Goal: Check status: Check status

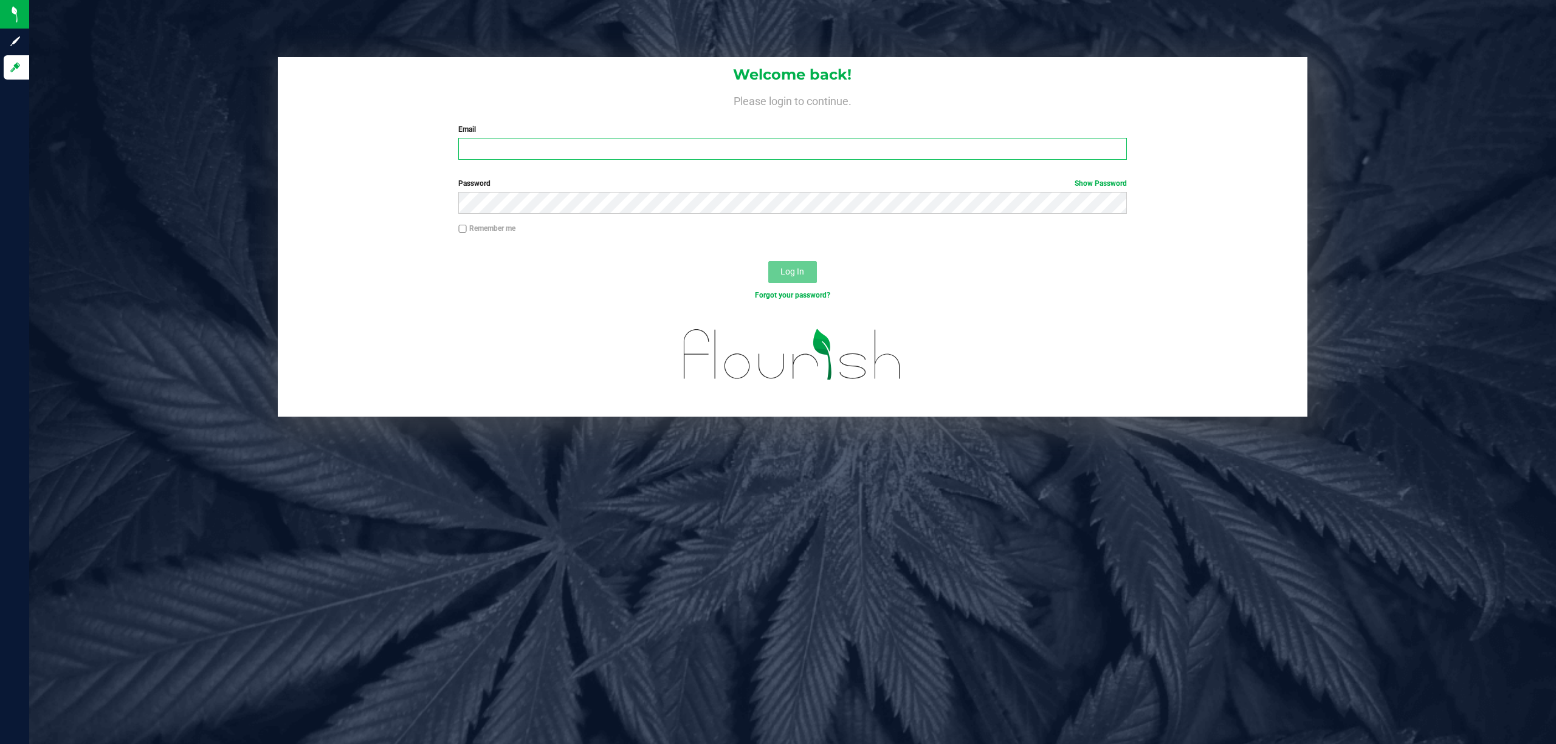
click at [644, 146] on input "Email" at bounding box center [792, 149] width 668 height 22
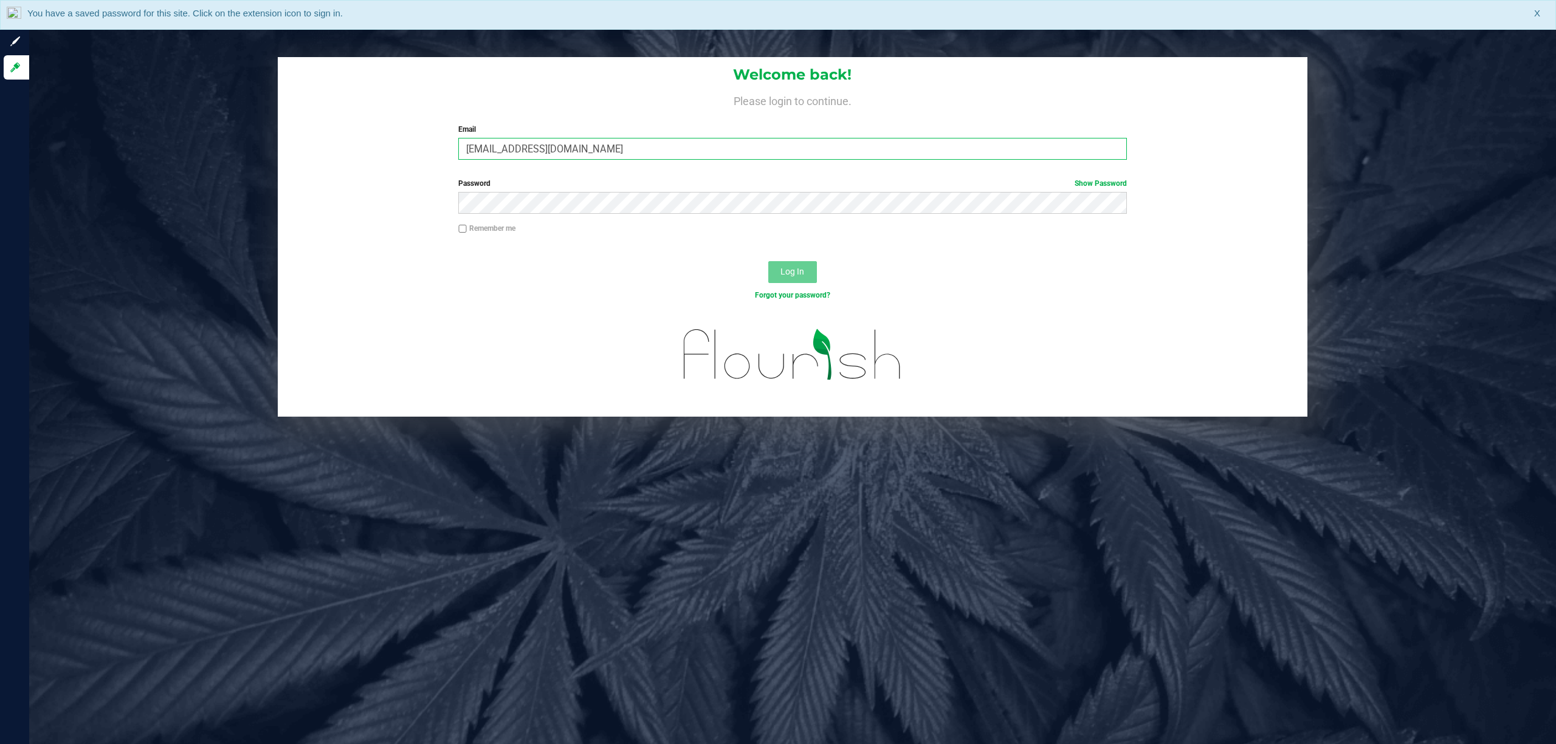
type input "[EMAIL_ADDRESS][DOMAIN_NAME]"
click at [768, 261] on button "Log In" at bounding box center [792, 272] width 49 height 22
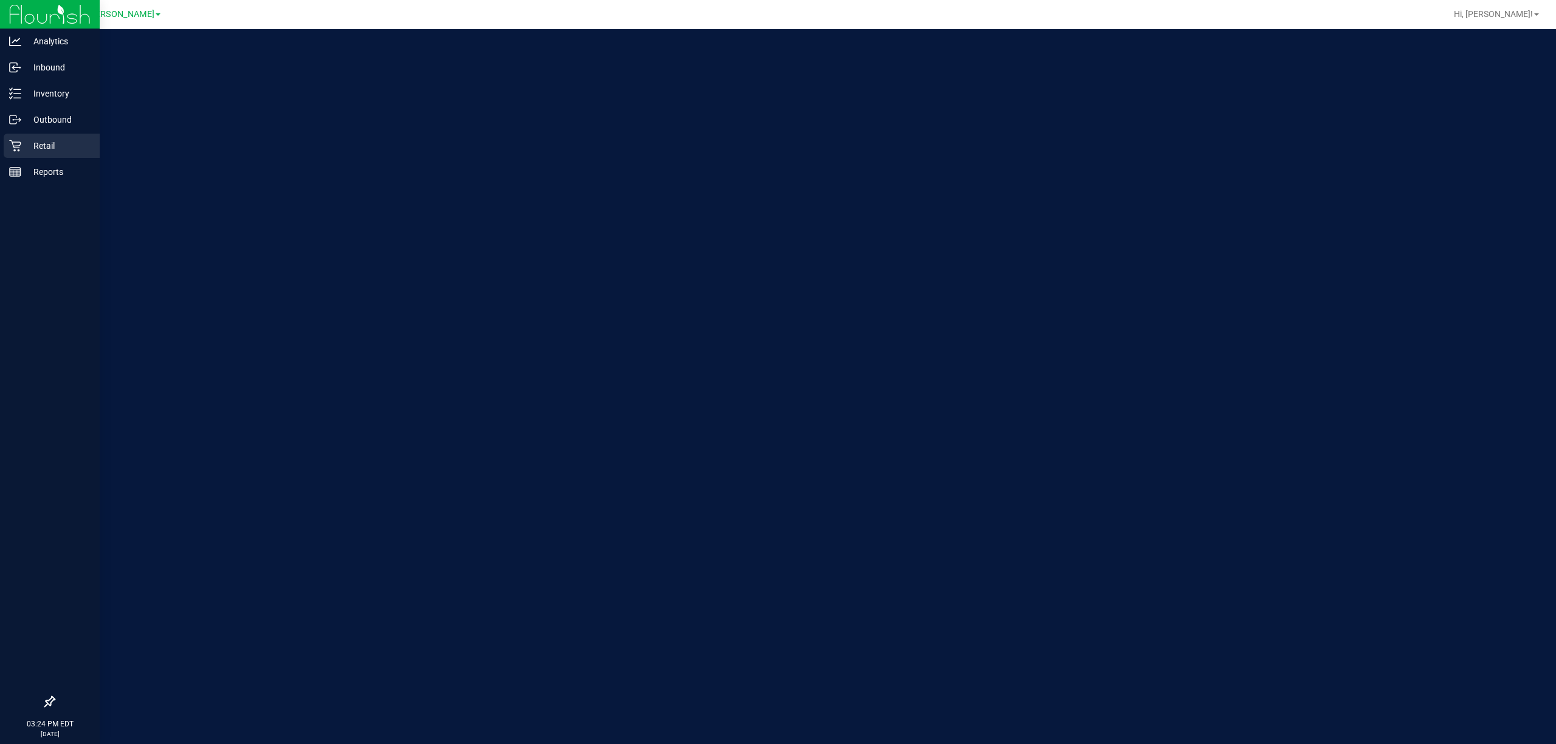
click at [53, 145] on p "Retail" at bounding box center [57, 146] width 73 height 15
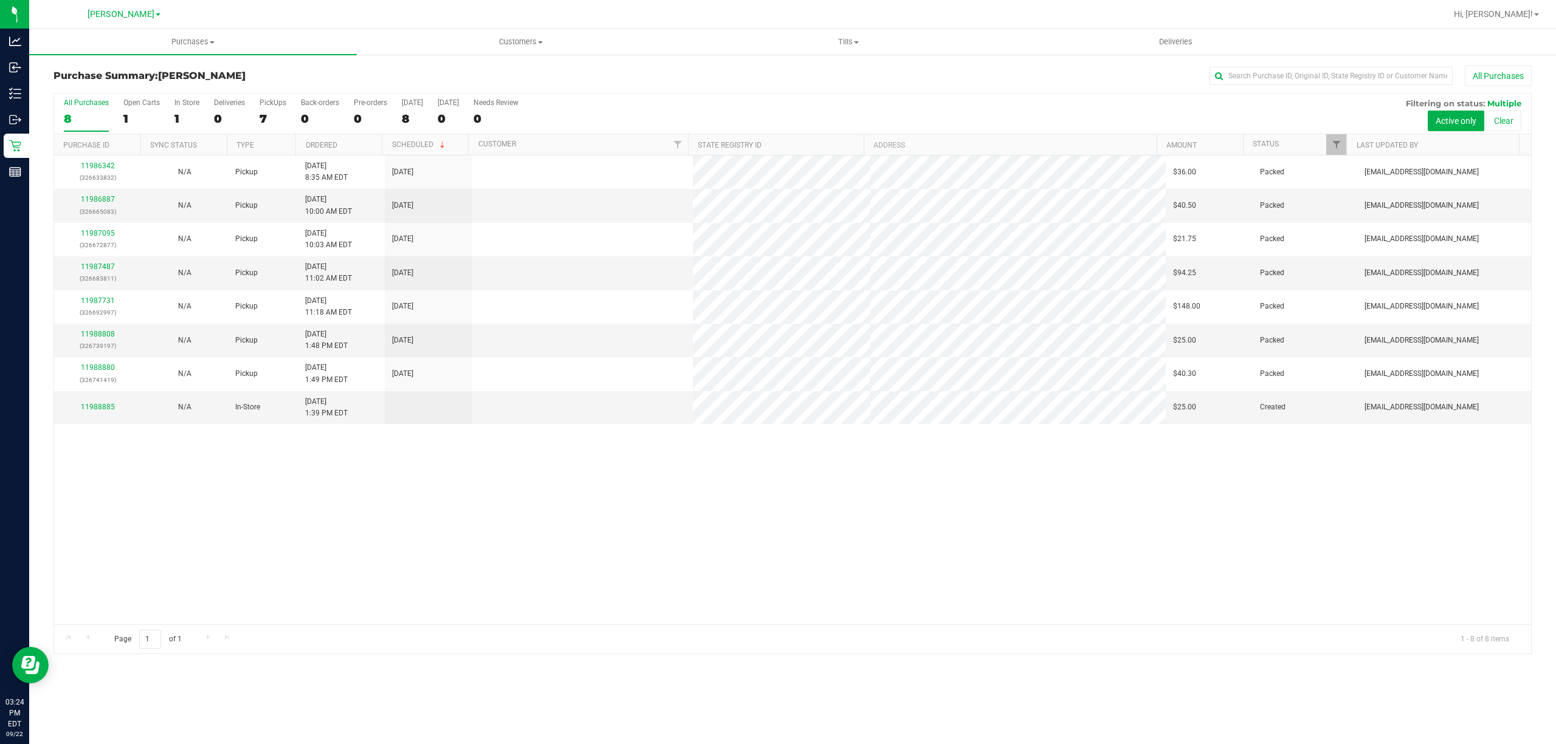
click at [749, 484] on div "11986342 (326633832) N/A Pickup [DATE] 8:35 AM EDT 9/22/2025 $36.00 Packed [EMA…" at bounding box center [792, 390] width 1477 height 469
click at [568, 491] on div "11986342 (326633832) N/A Pickup [DATE] 8:35 AM EDT 9/22/2025 $36.00 Packed [EMA…" at bounding box center [792, 390] width 1477 height 469
click at [537, 509] on div "11986342 (326633832) N/A Pickup [DATE] 8:35 AM EDT 9/22/2025 $36.00 Packed [EMA…" at bounding box center [792, 390] width 1477 height 469
click at [812, 477] on div "11986342 (326633832) N/A Pickup [DATE] 8:35 AM EDT 9/22/2025 $36.00 Packed [EMA…" at bounding box center [792, 390] width 1477 height 469
click at [392, 463] on div "11986342 (326633832) N/A Pickup [DATE] 8:35 AM EDT 9/22/2025 $36.00 Packed [EMA…" at bounding box center [792, 390] width 1477 height 469
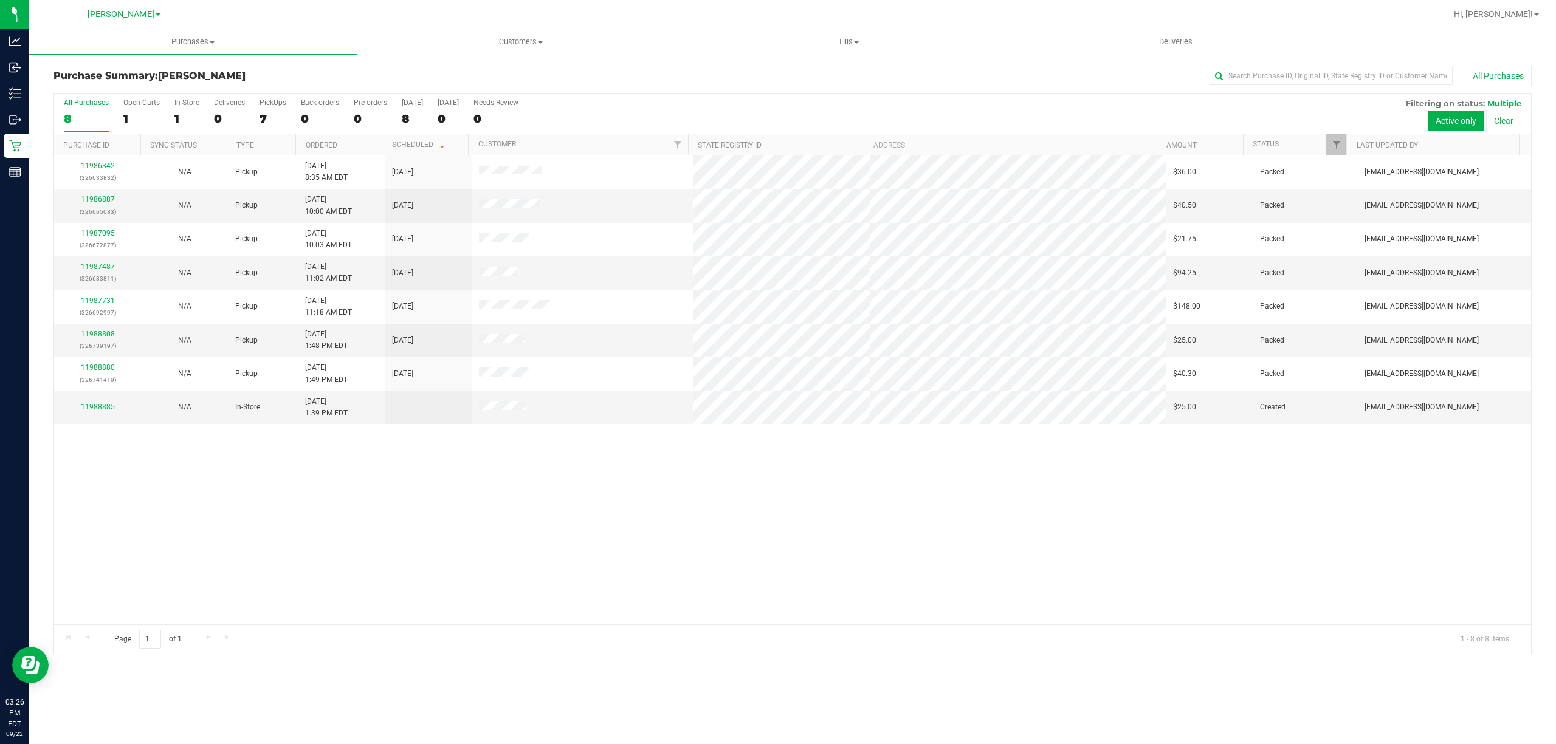
click at [395, 469] on div "11986342 (326633832) N/A Pickup [DATE] 8:35 AM EDT 9/22/2025 $36.00 Packed [EMA…" at bounding box center [792, 390] width 1477 height 469
click at [581, 501] on div "11986342 (326633832) N/A Pickup [DATE] 8:35 AM EDT 9/22/2025 $36.00 Packed [EMA…" at bounding box center [792, 390] width 1477 height 469
click at [492, 585] on div "11986342 (326633832) N/A Pickup [DATE] 8:35 AM EDT 9/22/2025 $36.00 Packed [EMA…" at bounding box center [792, 390] width 1477 height 469
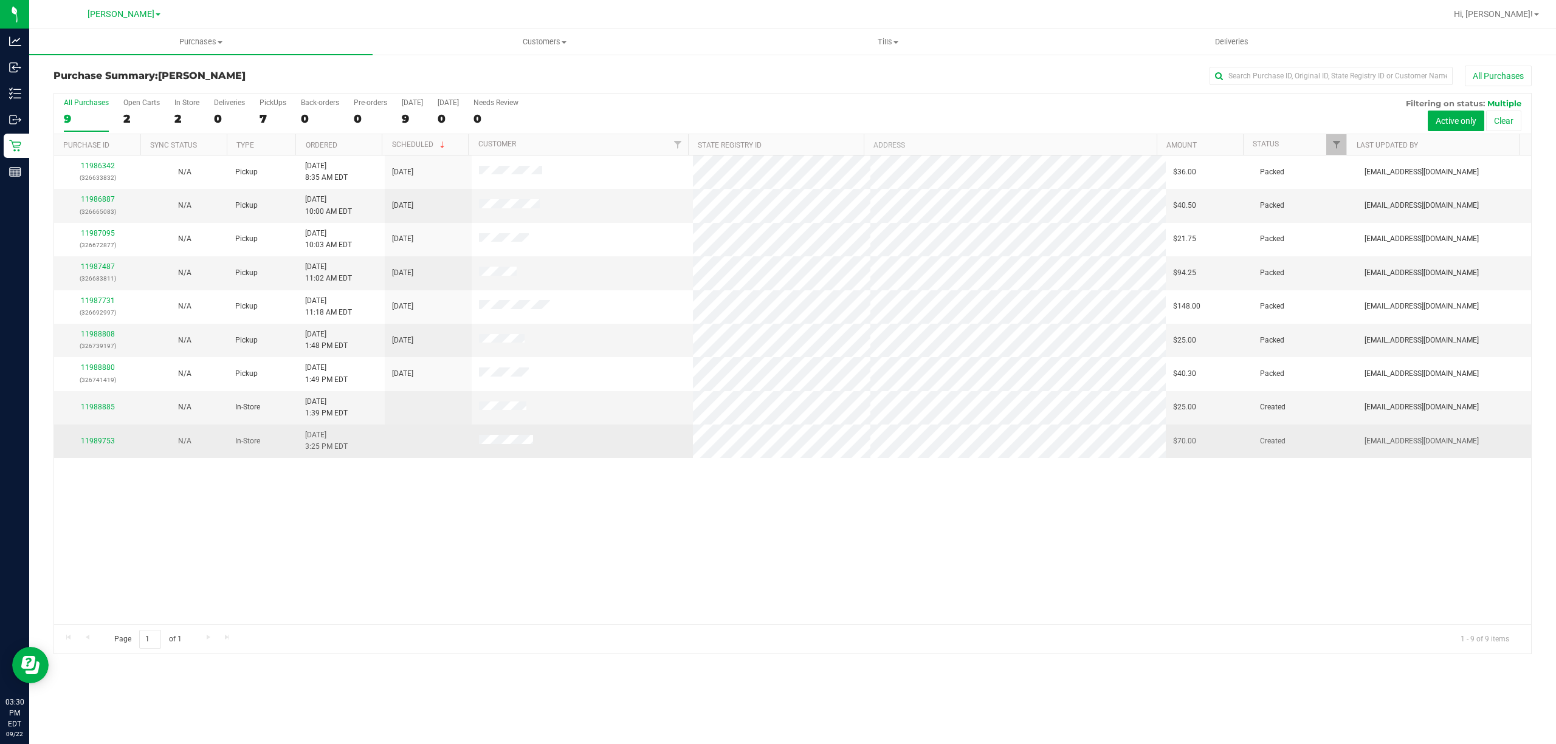
click at [497, 438] on span at bounding box center [506, 441] width 54 height 13
click at [108, 441] on link "11989753" at bounding box center [98, 441] width 34 height 9
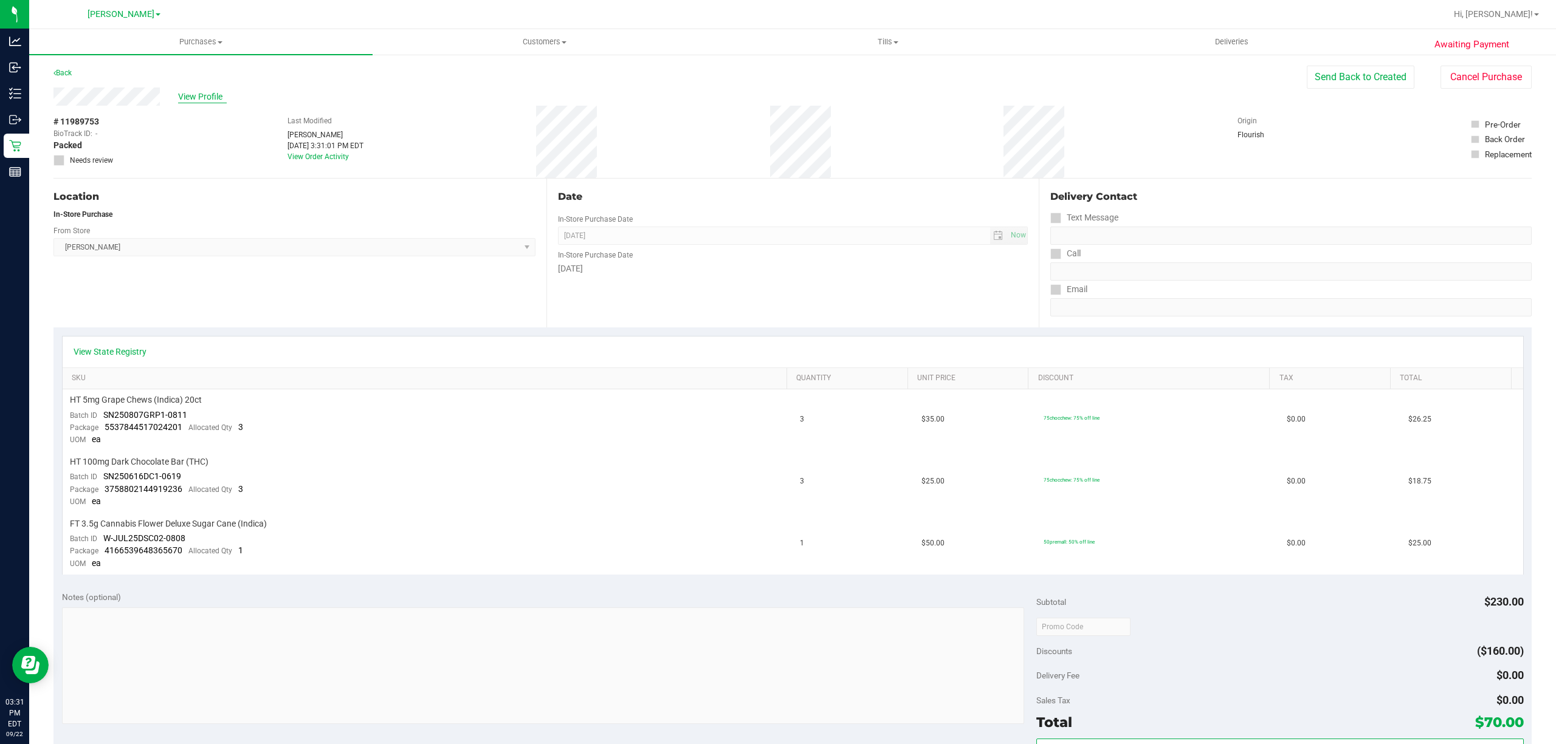
click at [201, 91] on span "View Profile" at bounding box center [202, 97] width 49 height 13
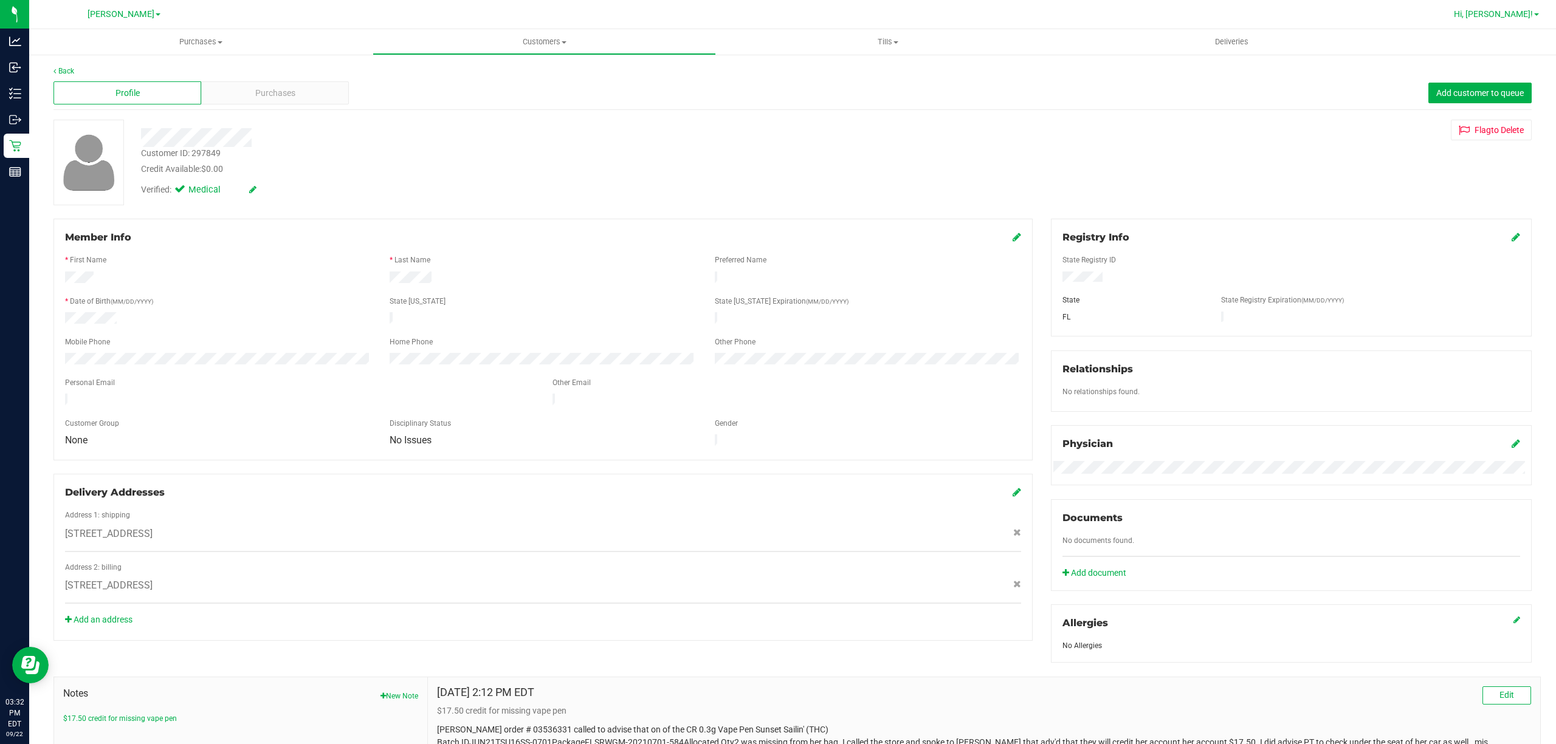
click at [1510, 10] on span "Hi, [PERSON_NAME]!" at bounding box center [1492, 14] width 79 height 10
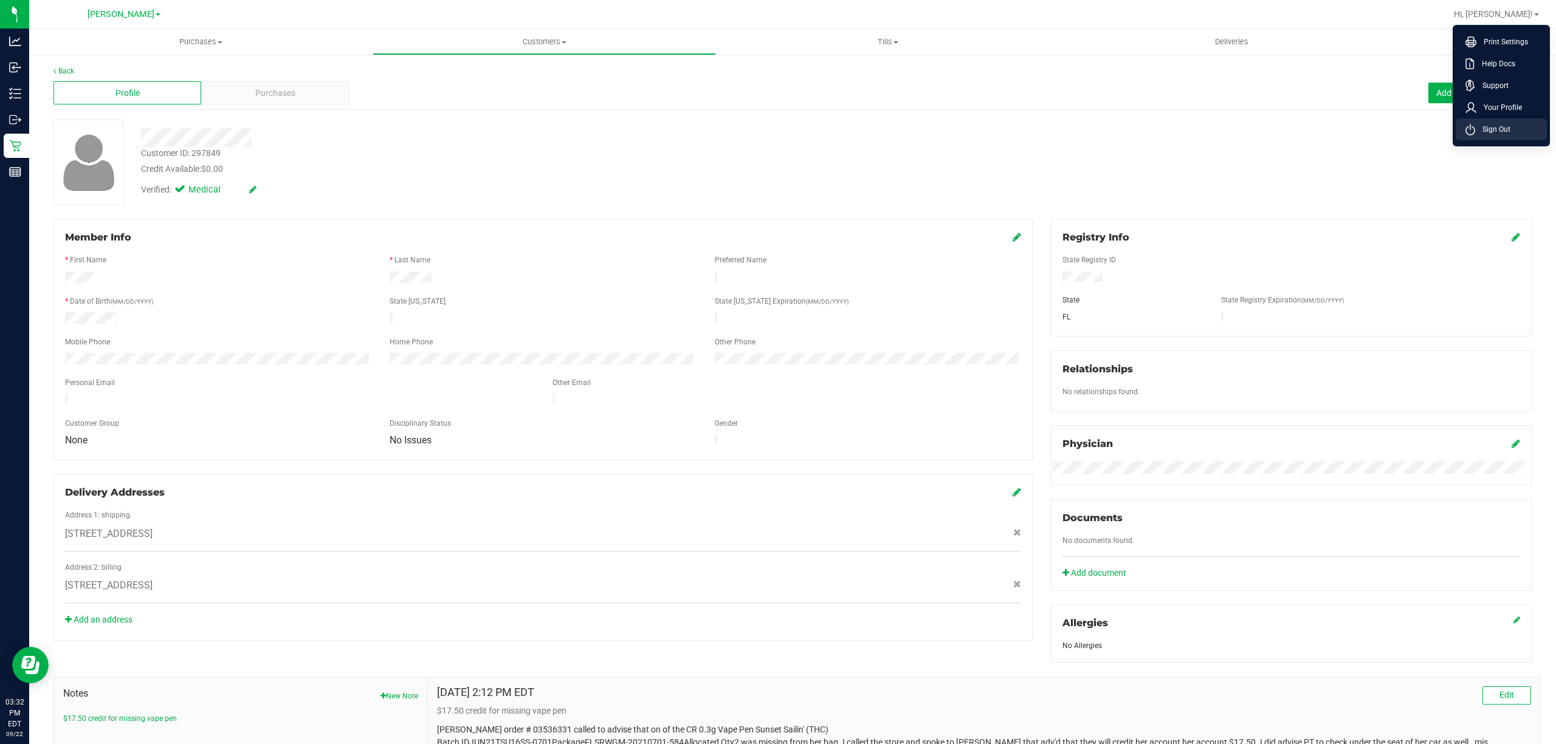
click at [1483, 129] on span "Sign Out" at bounding box center [1492, 129] width 35 height 12
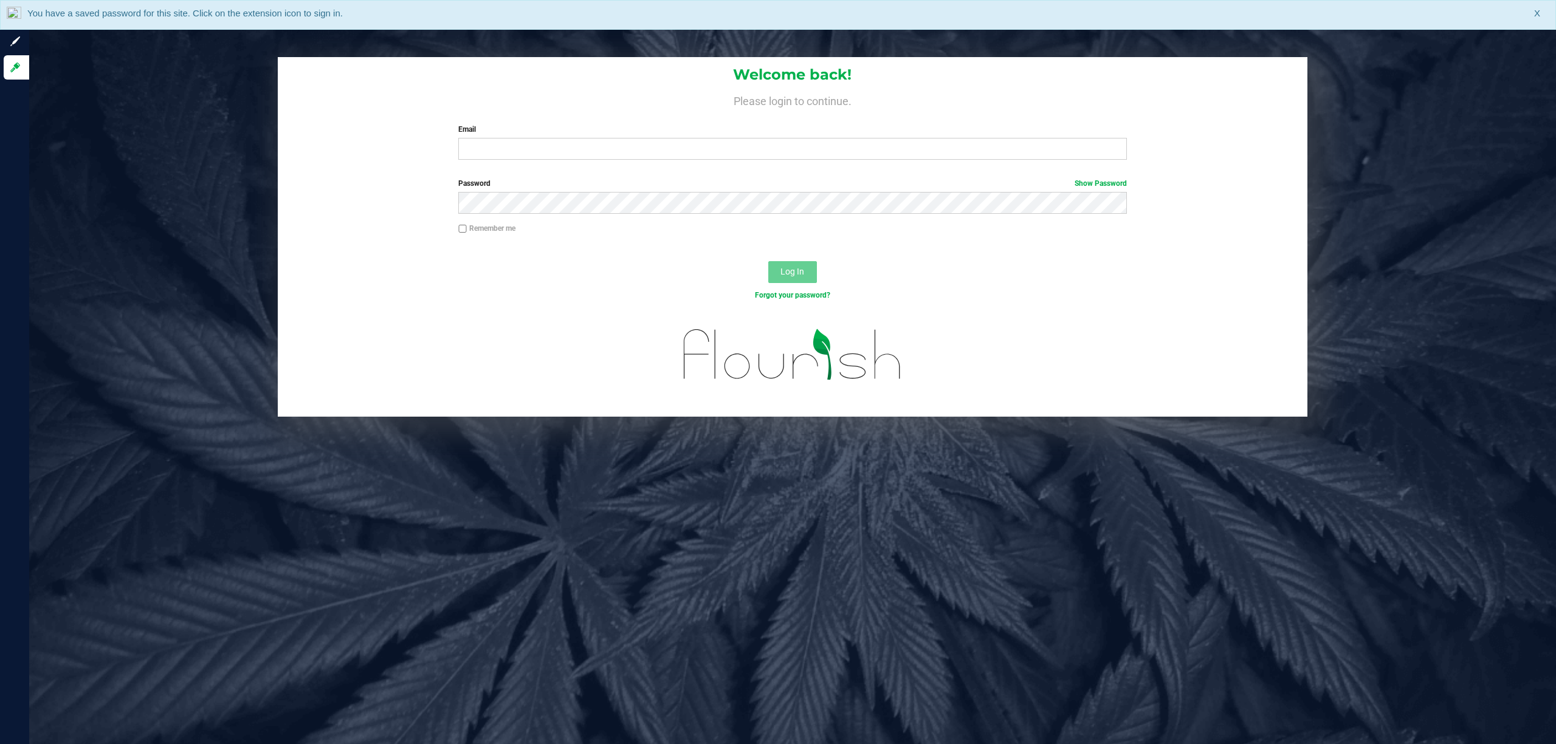
click at [604, 482] on div "Welcome back! Please login to continue. Email Required Please format your email…" at bounding box center [792, 372] width 1526 height 744
